Goal: Task Accomplishment & Management: Complete application form

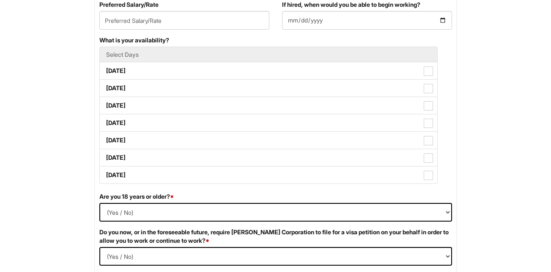
scroll to position [382, 0]
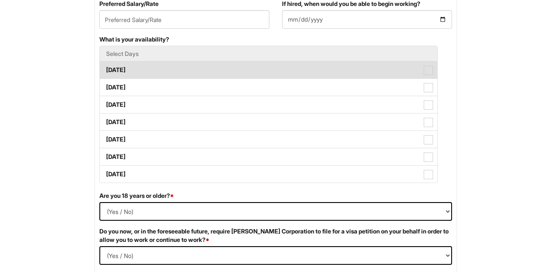
click at [176, 66] on label "Monday" at bounding box center [268, 69] width 337 height 17
click at [105, 66] on Available_Monday "Monday" at bounding box center [102, 65] width 5 height 5
checkbox Available_Monday "true"
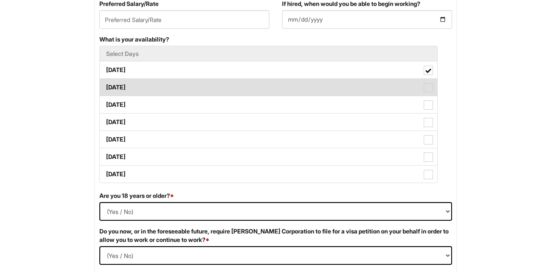
click at [174, 85] on label "Tuesday" at bounding box center [268, 87] width 337 height 17
click at [105, 85] on Available_Tuesday "Tuesday" at bounding box center [102, 82] width 5 height 5
checkbox Available_Tuesday "true"
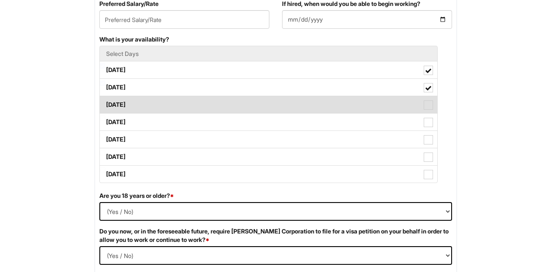
click at [177, 106] on label "Wednesday" at bounding box center [268, 104] width 337 height 17
click at [105, 103] on Available_Wednesday "Wednesday" at bounding box center [102, 100] width 5 height 5
checkbox Available_Wednesday "true"
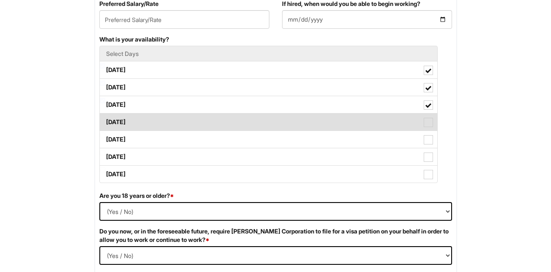
click at [177, 121] on label "Thursday" at bounding box center [268, 121] width 337 height 17
click at [105, 121] on Available_Thursday "Thursday" at bounding box center [102, 117] width 5 height 5
checkbox Available_Thursday "true"
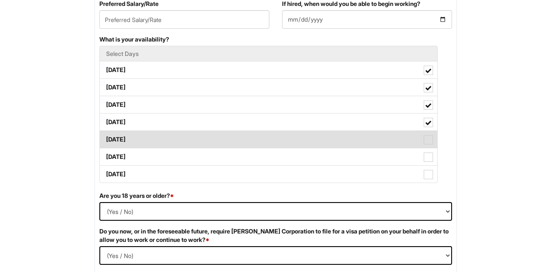
click at [176, 140] on label "Friday" at bounding box center [268, 139] width 337 height 17
click at [105, 138] on Available_Friday "Friday" at bounding box center [102, 134] width 5 height 5
checkbox Available_Friday "true"
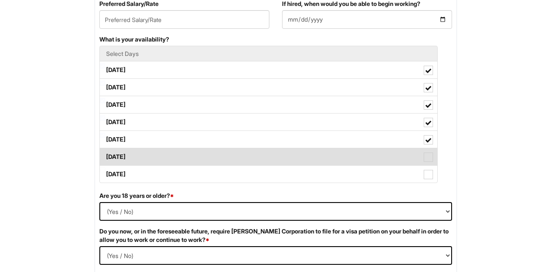
click at [178, 155] on label "Saturday" at bounding box center [268, 156] width 337 height 17
click at [105, 155] on Available_Saturday "Saturday" at bounding box center [102, 152] width 5 height 5
checkbox Available_Saturday "true"
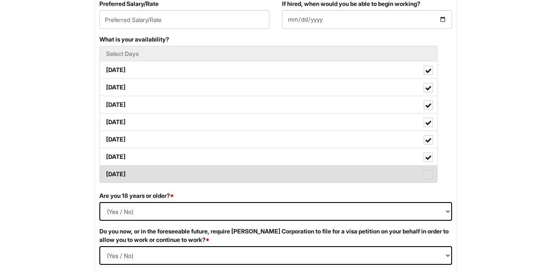
click at [179, 171] on label "Sunday" at bounding box center [268, 173] width 337 height 17
click at [105, 171] on Available_Sunday "Sunday" at bounding box center [102, 169] width 5 height 5
checkbox Available_Sunday "true"
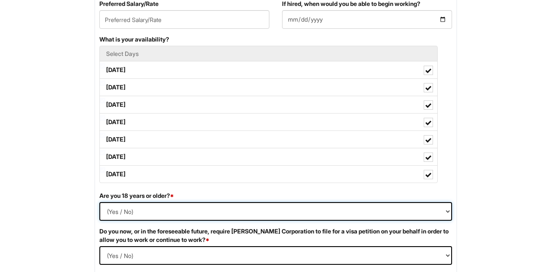
click at [175, 213] on select "(Yes / No) Yes No" at bounding box center [275, 211] width 353 height 19
select select "Yes"
click at [99, 202] on select "(Yes / No) Yes No" at bounding box center [275, 211] width 353 height 19
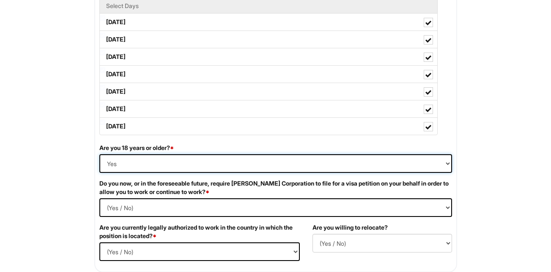
scroll to position [431, 0]
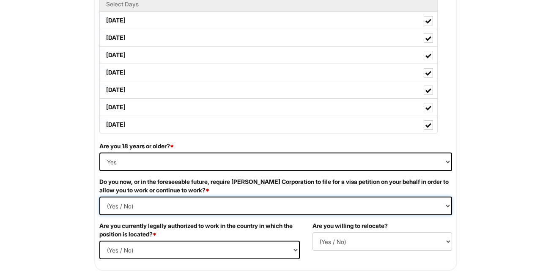
click at [162, 205] on Required "(Yes / No) Yes No" at bounding box center [275, 205] width 353 height 19
select Required "No"
click at [99, 196] on Required "(Yes / No) Yes No" at bounding box center [275, 205] width 353 height 19
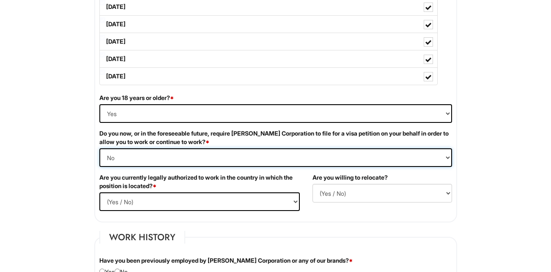
scroll to position [480, 0]
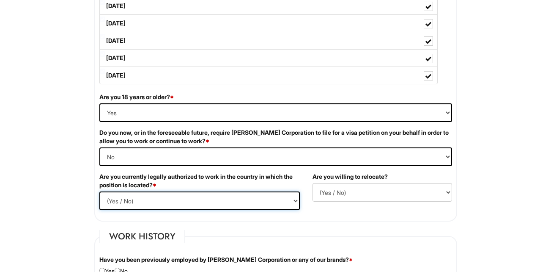
click at [166, 202] on select "(Yes / No) Yes No" at bounding box center [199, 200] width 200 height 19
select select "Yes"
click at [99, 191] on select "(Yes / No) Yes No" at bounding box center [199, 200] width 200 height 19
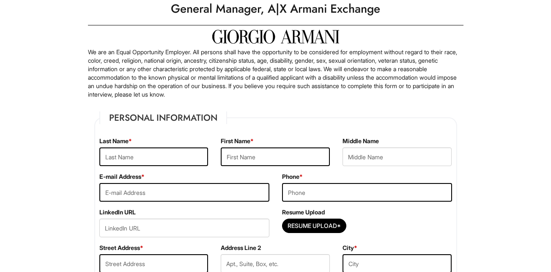
scroll to position [28, 0]
click at [182, 154] on input "text" at bounding box center [153, 157] width 109 height 19
type input "DelCarpio-Zaki"
type input "Ivonne"
type input "zaki.ivonne@gmail.com"
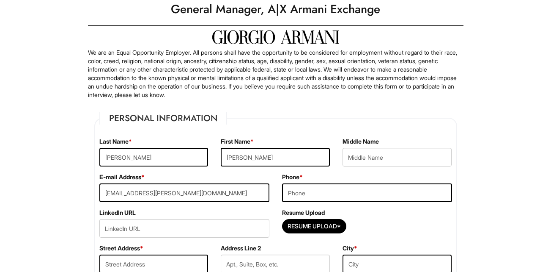
type input "2019379847"
type input "1 West Anderson St"
type input "Hackensack"
select select "NJ"
type input "07601"
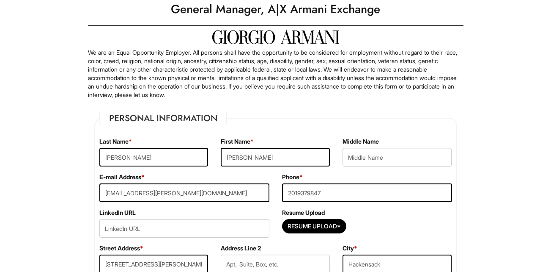
select select "United States of America"
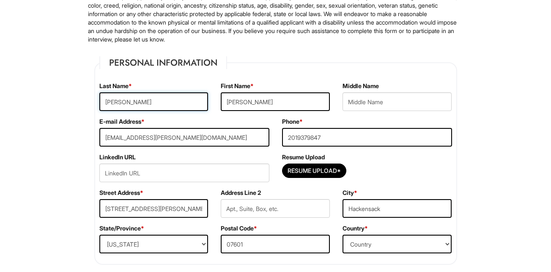
scroll to position [84, 0]
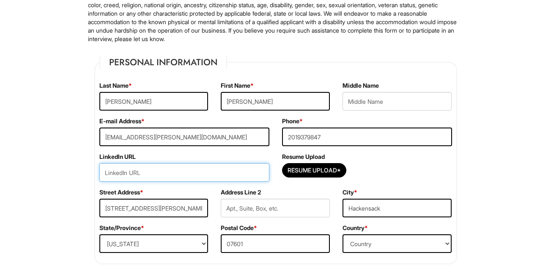
click at [233, 175] on input "url" at bounding box center [184, 172] width 170 height 19
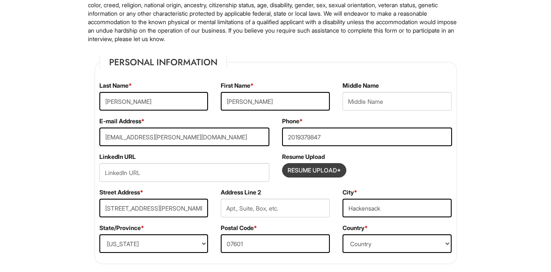
click at [319, 174] on input "Resume Upload*" at bounding box center [314, 170] width 63 height 14
type input "C:\fakepath\IDZ Resume 8.20.pdf"
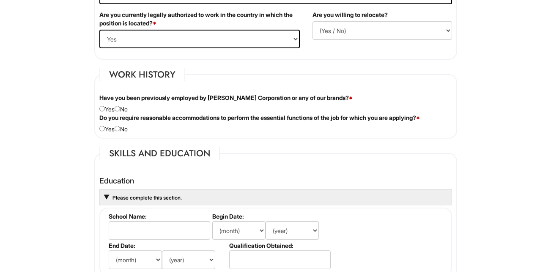
scroll to position [641, 0]
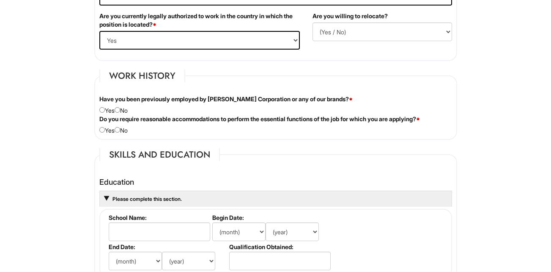
click at [126, 110] on div "Have you been previously employed by Giorgio Armani Corporation or any of our b…" at bounding box center [275, 105] width 365 height 20
click at [120, 109] on input "radio" at bounding box center [117, 109] width 5 height 5
radio input "true"
click at [120, 130] on input "radio" at bounding box center [117, 129] width 5 height 5
radio input "true"
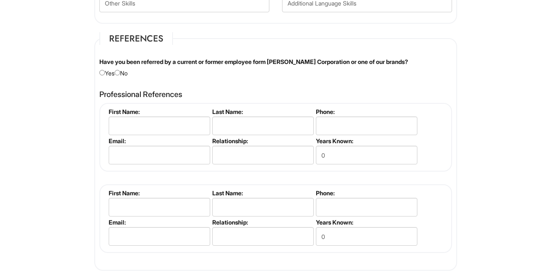
scroll to position [944, 0]
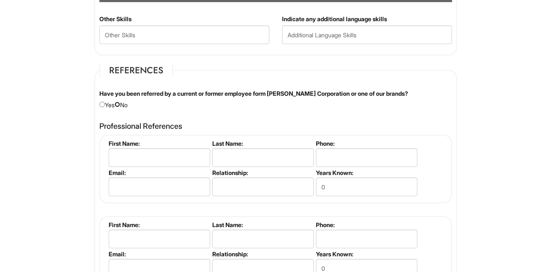
click at [120, 104] on input "radio" at bounding box center [117, 103] width 5 height 5
radio input "true"
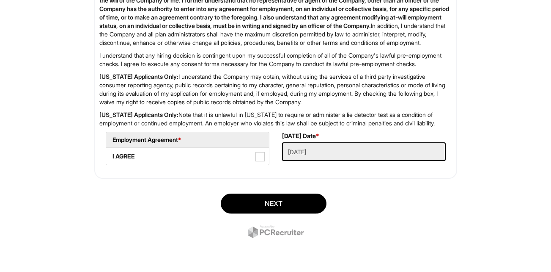
scroll to position [1403, 0]
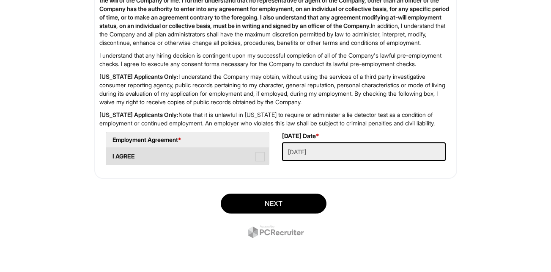
click at [259, 161] on span at bounding box center [259, 156] width 9 height 9
click at [112, 155] on AGREE "I AGREE" at bounding box center [108, 151] width 5 height 5
checkbox AGREE "true"
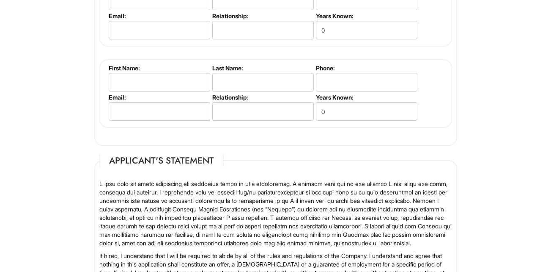
scroll to position [1027, 0]
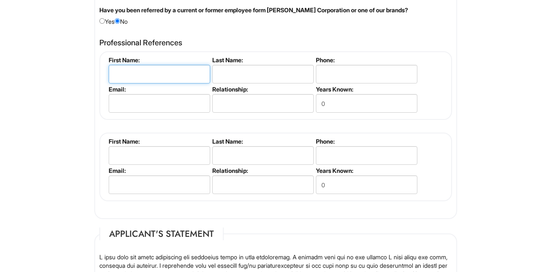
click at [180, 78] on input "text" at bounding box center [159, 74] width 101 height 19
type input "Louis"
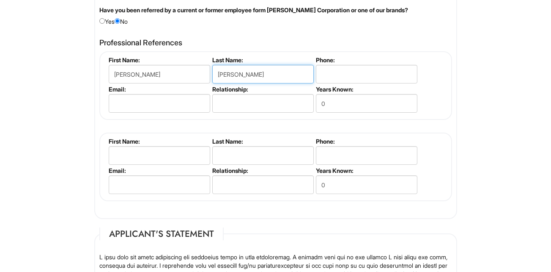
type input "Cohen"
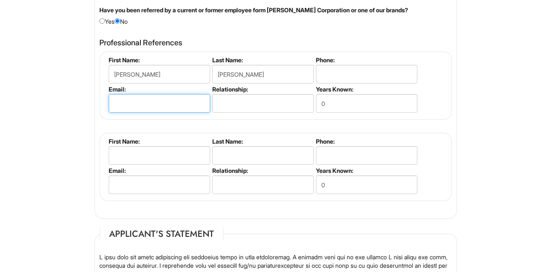
click at [191, 103] on input "email" at bounding box center [159, 103] width 101 height 19
type input "l"
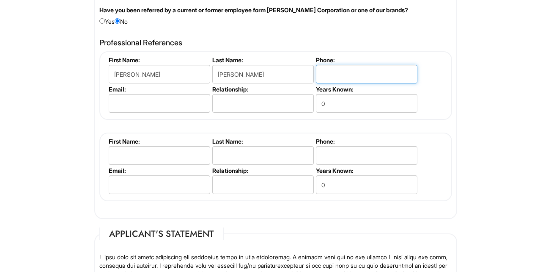
click at [334, 77] on input "tel" at bounding box center [366, 74] width 101 height 19
type input "5164299483"
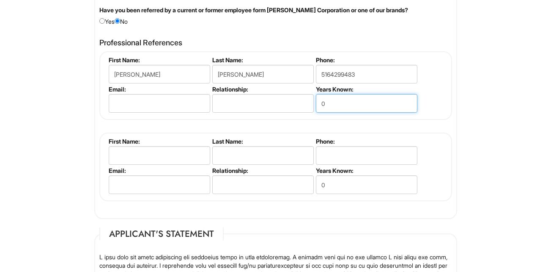
click at [337, 107] on input "0" at bounding box center [366, 103] width 101 height 19
type input "5"
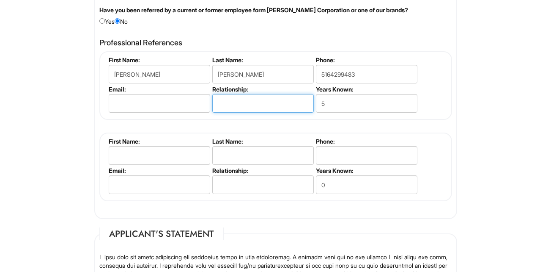
click at [263, 100] on input "text" at bounding box center [262, 103] width 101 height 19
type input "B"
type input "Former supervisor at current job"
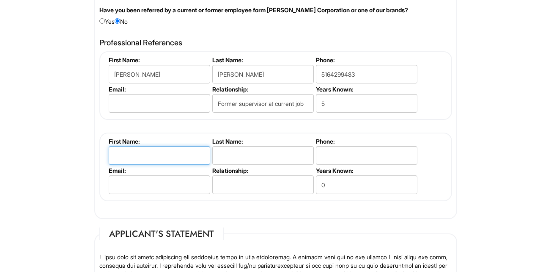
click at [174, 160] on input "text" at bounding box center [159, 155] width 101 height 19
type input "t"
type input "Tania"
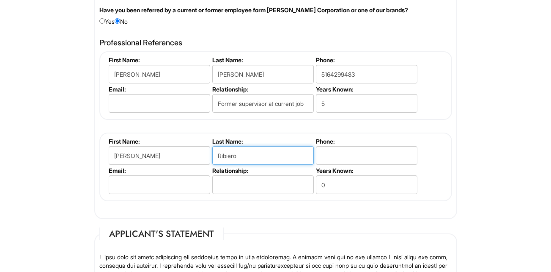
type input "Ribiero"
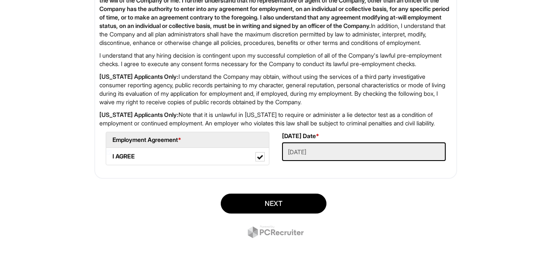
scroll to position [1415, 0]
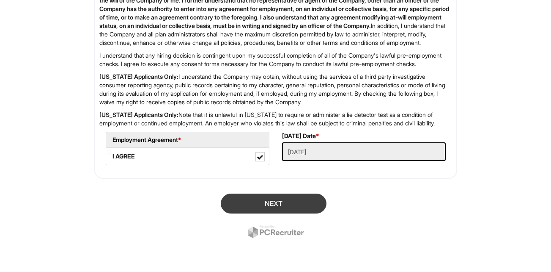
type input "7328596728"
click at [307, 204] on button "Next" at bounding box center [274, 203] width 106 height 20
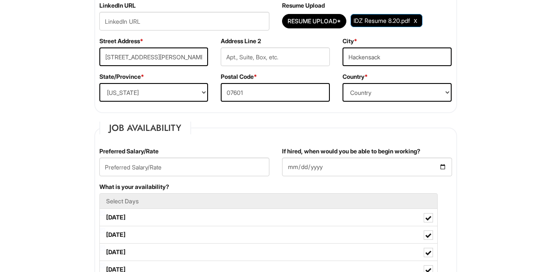
scroll to position [258, 0]
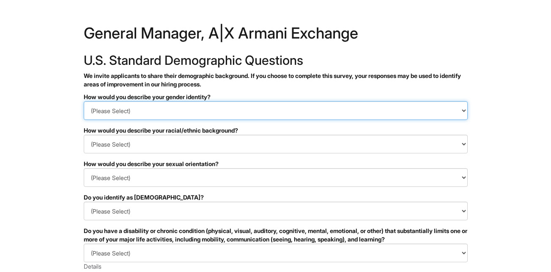
click at [129, 112] on select "(Please Select) Man Woman Non-binary I prefer to self-describe I don't wish to …" at bounding box center [276, 110] width 384 height 19
select select "Woman"
click at [84, 101] on select "(Please Select) Man Woman Non-binary I prefer to self-describe I don't wish to …" at bounding box center [276, 110] width 384 height 19
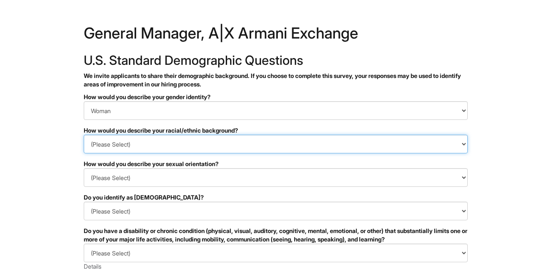
click at [143, 152] on select "(Please Select) Black or of African descent East Asian Hispanic, Latinx or of S…" at bounding box center [276, 143] width 384 height 19
select select "I prefer to self-describe"
click at [84, 134] on select "(Please Select) Black or of African descent East Asian Hispanic, Latinx or of S…" at bounding box center [276, 143] width 384 height 19
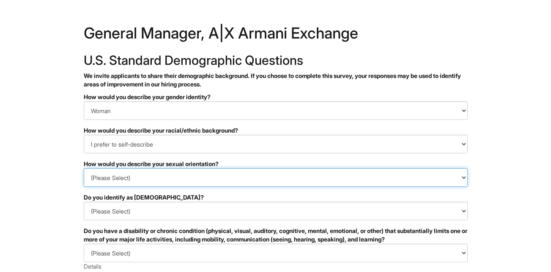
click at [166, 181] on select "(Please Select) Asexual Bisexual and/or pansexual Gay Heterosexual Lesbian Quee…" at bounding box center [276, 177] width 384 height 19
select select "I prefer to self-describe"
click at [84, 168] on select "(Please Select) Asexual Bisexual and/or pansexual Gay Heterosexual Lesbian Quee…" at bounding box center [276, 177] width 384 height 19
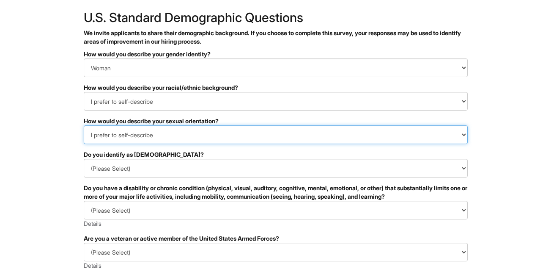
scroll to position [46, 0]
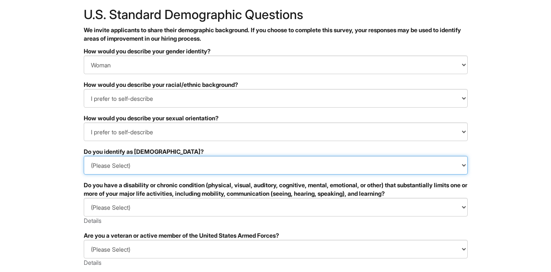
click at [163, 165] on select "(Please Select) Yes No I prefer to self-describe I don't wish to answer" at bounding box center [276, 165] width 384 height 19
click at [84, 156] on select "(Please Select) Yes No I prefer to self-describe I don't wish to answer" at bounding box center [276, 165] width 384 height 19
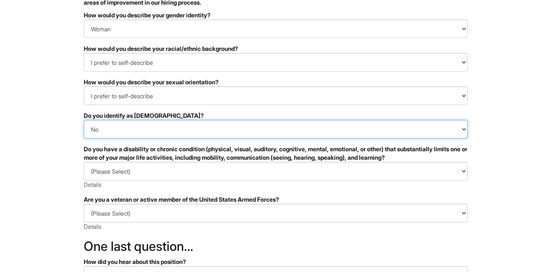
scroll to position [87, 0]
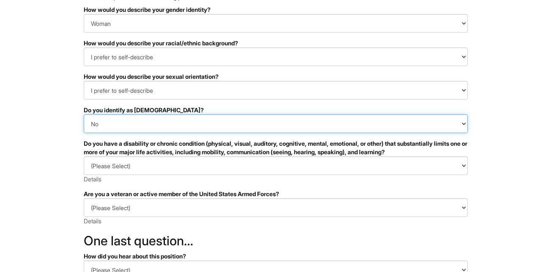
click at [145, 124] on select "(Please Select) Yes No I prefer to self-describe I don't wish to answer" at bounding box center [276, 123] width 384 height 19
select select "I don't wish to answer"
click at [84, 114] on select "(Please Select) Yes No I prefer to self-describe I don't wish to answer" at bounding box center [276, 123] width 384 height 19
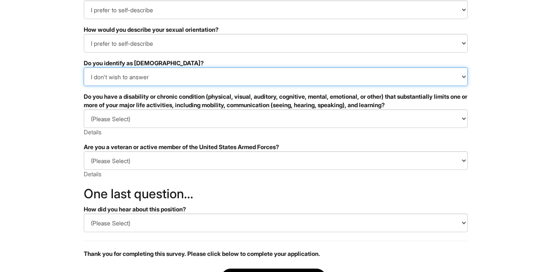
scroll to position [134, 0]
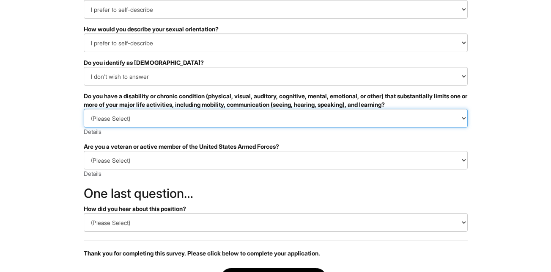
click at [150, 123] on select "(Please Select) YES, I HAVE A DISABILITY (or previously had a disability) NO, I…" at bounding box center [276, 118] width 384 height 19
click at [84, 109] on select "(Please Select) YES, I HAVE A DISABILITY (or previously had a disability) NO, I…" at bounding box center [276, 118] width 384 height 19
click at [154, 120] on select "(Please Select) YES, I HAVE A DISABILITY (or previously had a disability) NO, I…" at bounding box center [276, 118] width 384 height 19
select select "I DON'T WISH TO ANSWER"
click at [84, 109] on select "(Please Select) YES, I HAVE A DISABILITY (or previously had a disability) NO, I…" at bounding box center [276, 118] width 384 height 19
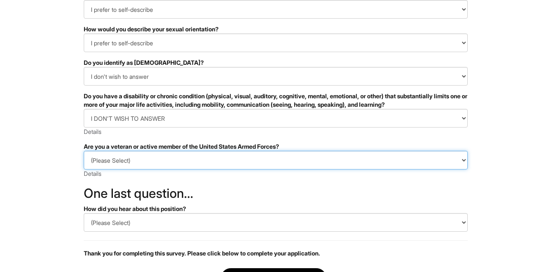
click at [150, 154] on select "(Please Select) I IDENTIFY AS ONE OR MORE OF THE CLASSIFICATIONS OF PROTECTED V…" at bounding box center [276, 160] width 384 height 19
select select "I PREFER NOT TO ANSWER"
click at [84, 151] on select "(Please Select) I IDENTIFY AS ONE OR MORE OF THE CLASSIFICATIONS OF PROTECTED V…" at bounding box center [276, 160] width 384 height 19
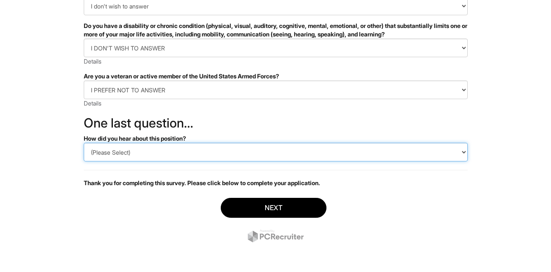
click at [151, 147] on select "(Please Select) CareerBuilder Indeed LinkedIn Monster Referral Other" at bounding box center [276, 152] width 384 height 19
select select "Indeed"
click at [84, 143] on select "(Please Select) CareerBuilder Indeed LinkedIn Monster Referral Other" at bounding box center [276, 152] width 384 height 19
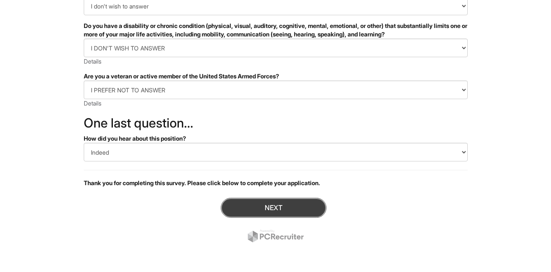
click at [279, 210] on button "Next" at bounding box center [274, 207] width 106 height 20
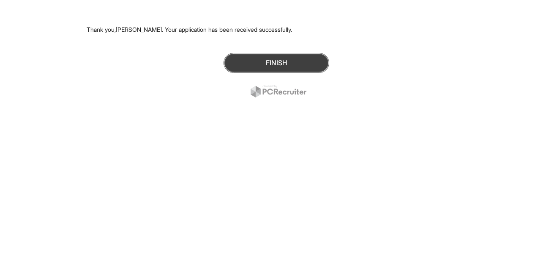
click at [280, 64] on button "Finish" at bounding box center [277, 63] width 106 height 20
